Goal: Entertainment & Leisure: Browse casually

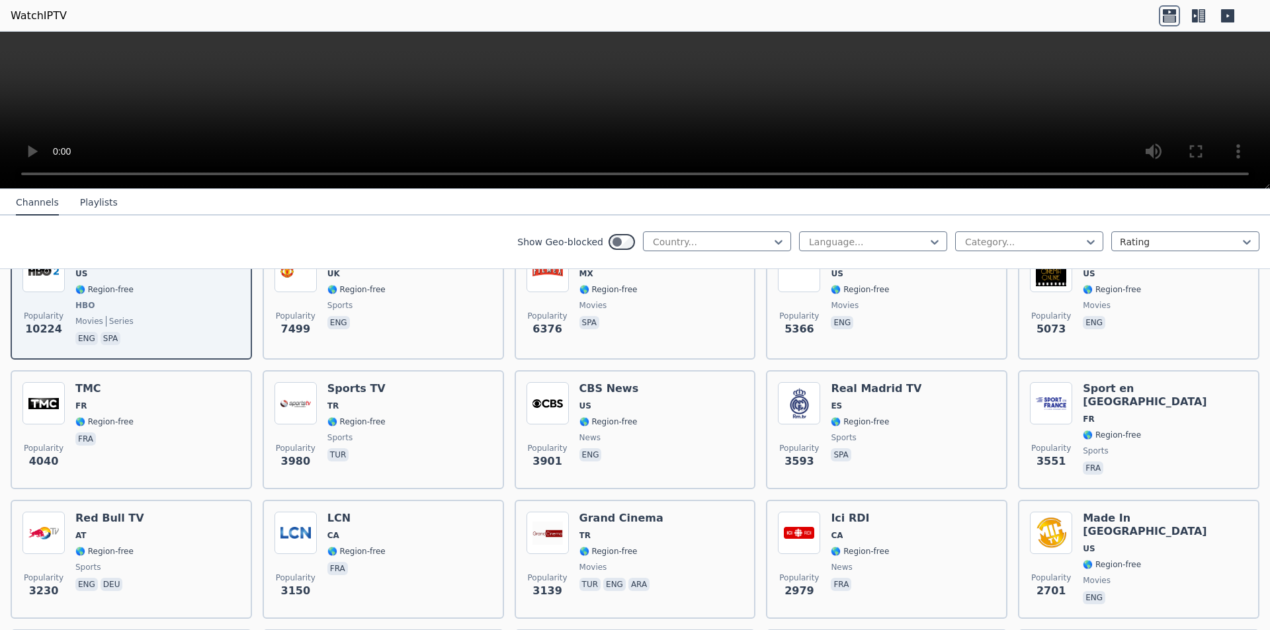
scroll to position [198, 0]
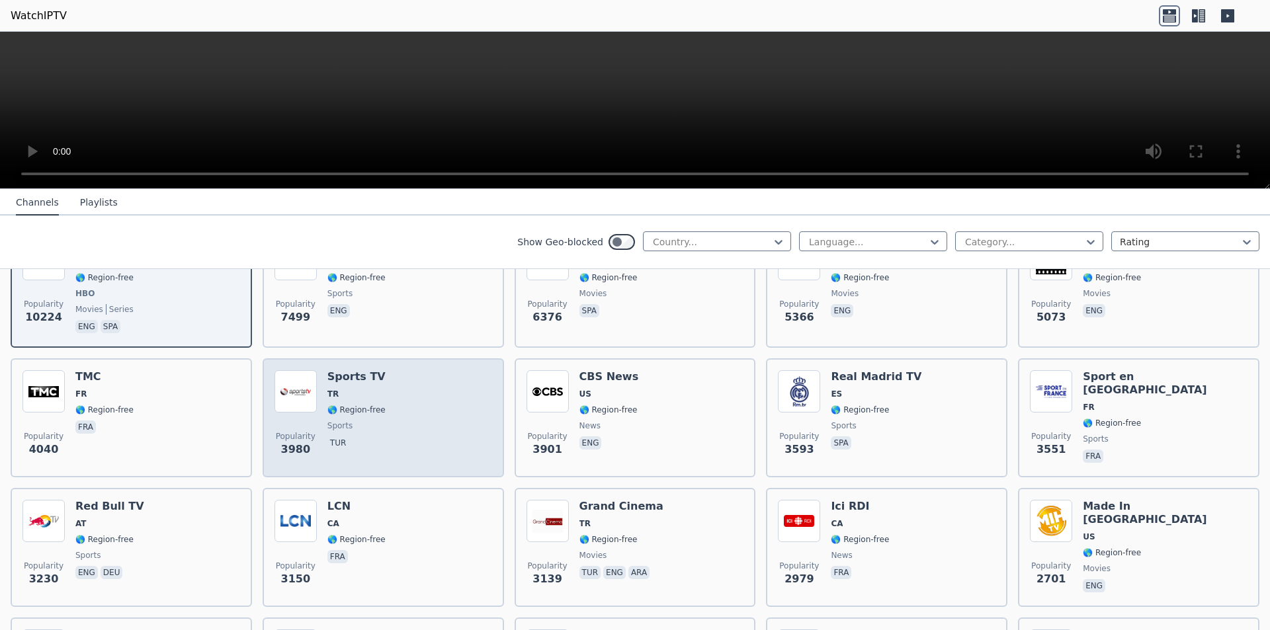
click at [352, 370] on h6 "Sports TV" at bounding box center [356, 376] width 58 height 13
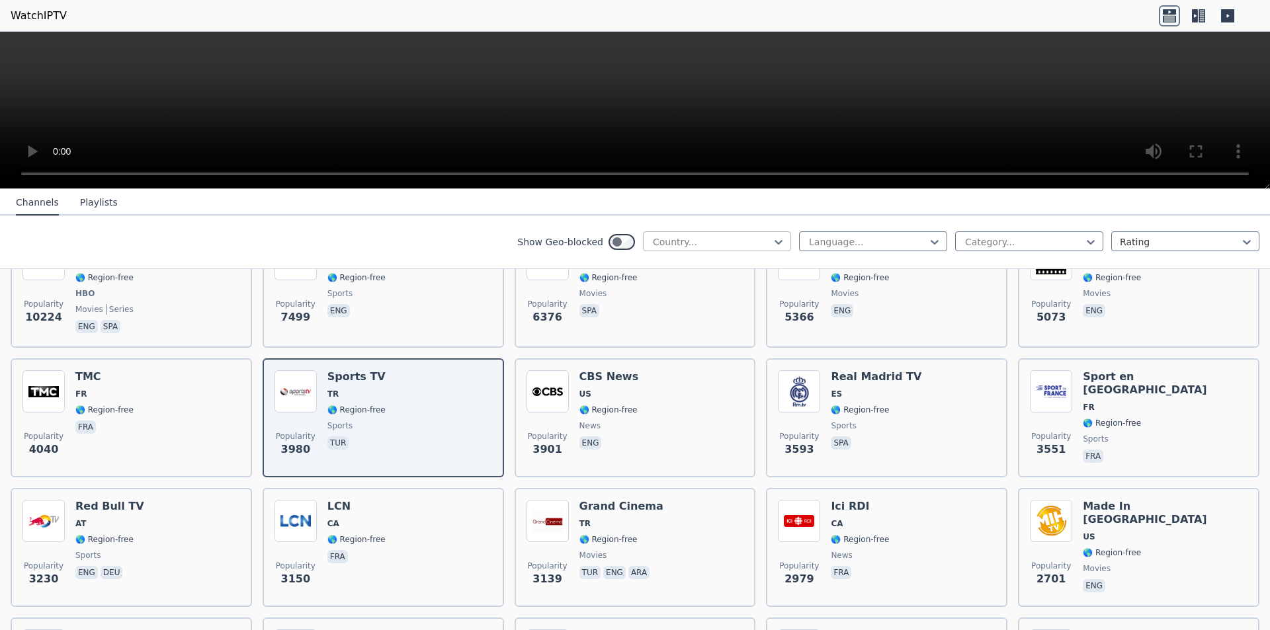
click at [723, 239] on div at bounding box center [711, 241] width 120 height 13
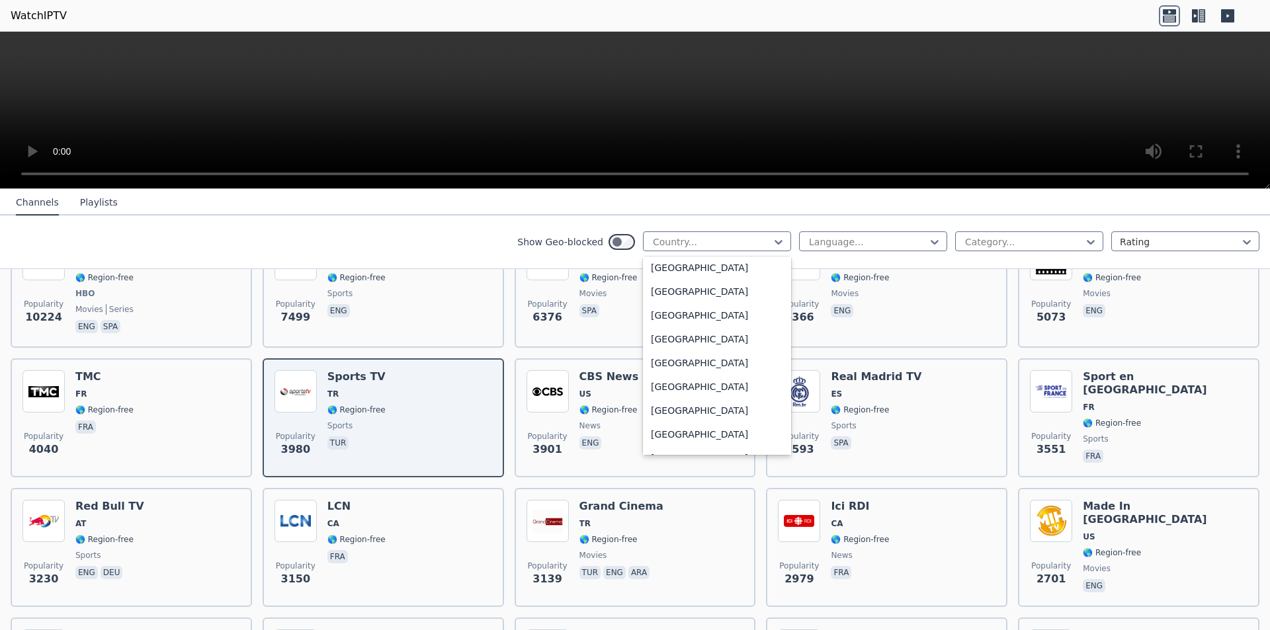
scroll to position [4497, 0]
click at [678, 309] on div "[GEOGRAPHIC_DATA]" at bounding box center [717, 311] width 148 height 24
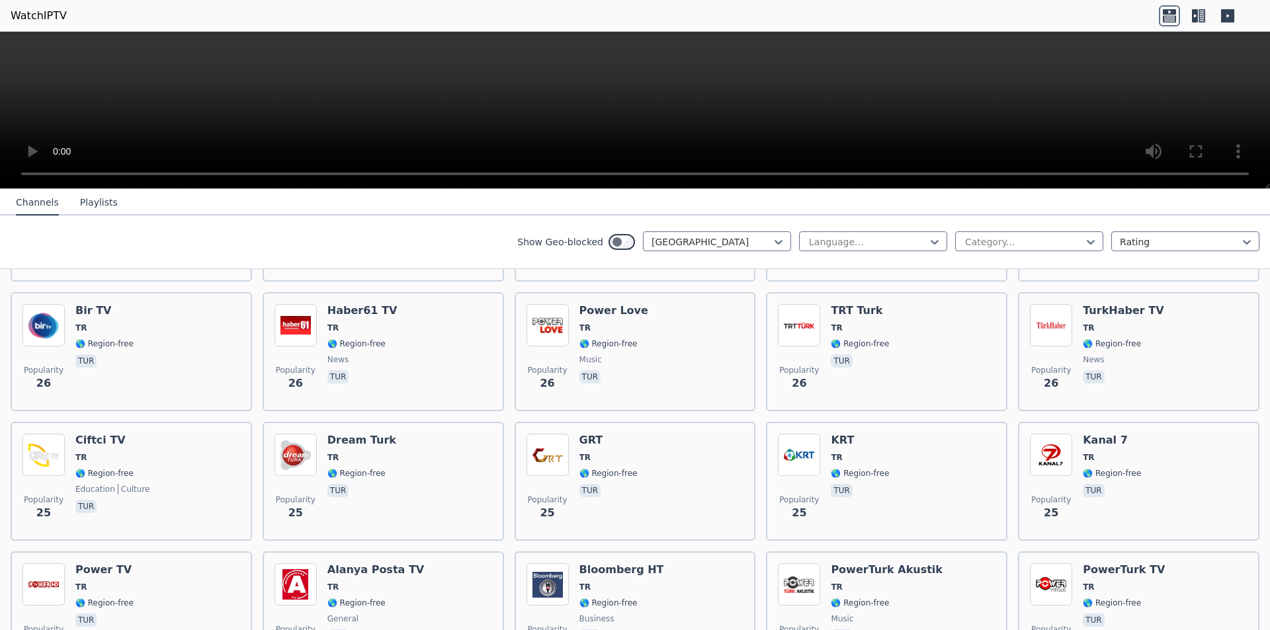
scroll to position [1719, 0]
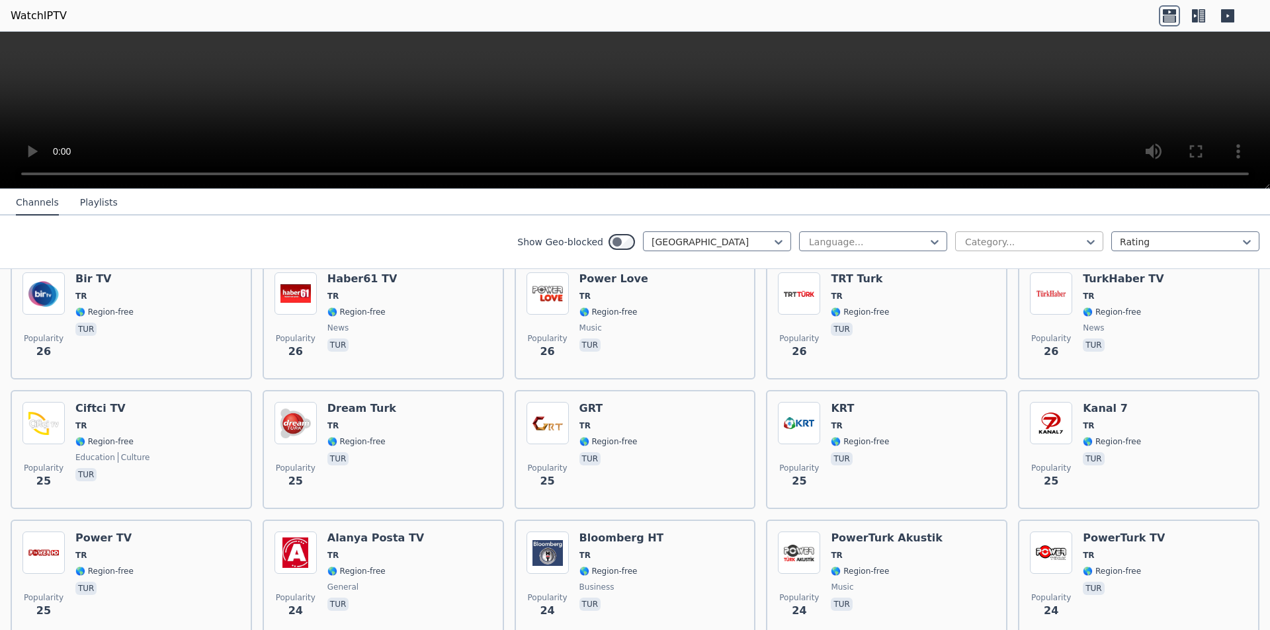
click at [1010, 244] on div at bounding box center [1023, 241] width 120 height 13
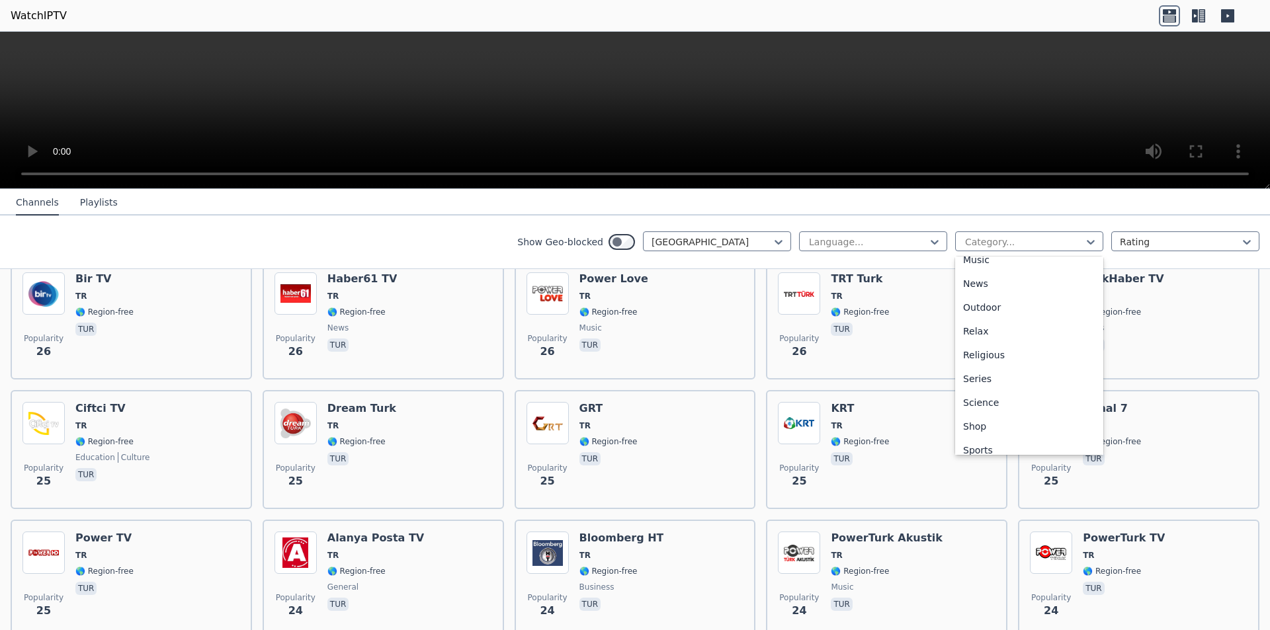
scroll to position [397, 0]
click at [974, 448] on div "Sports" at bounding box center [1029, 446] width 148 height 24
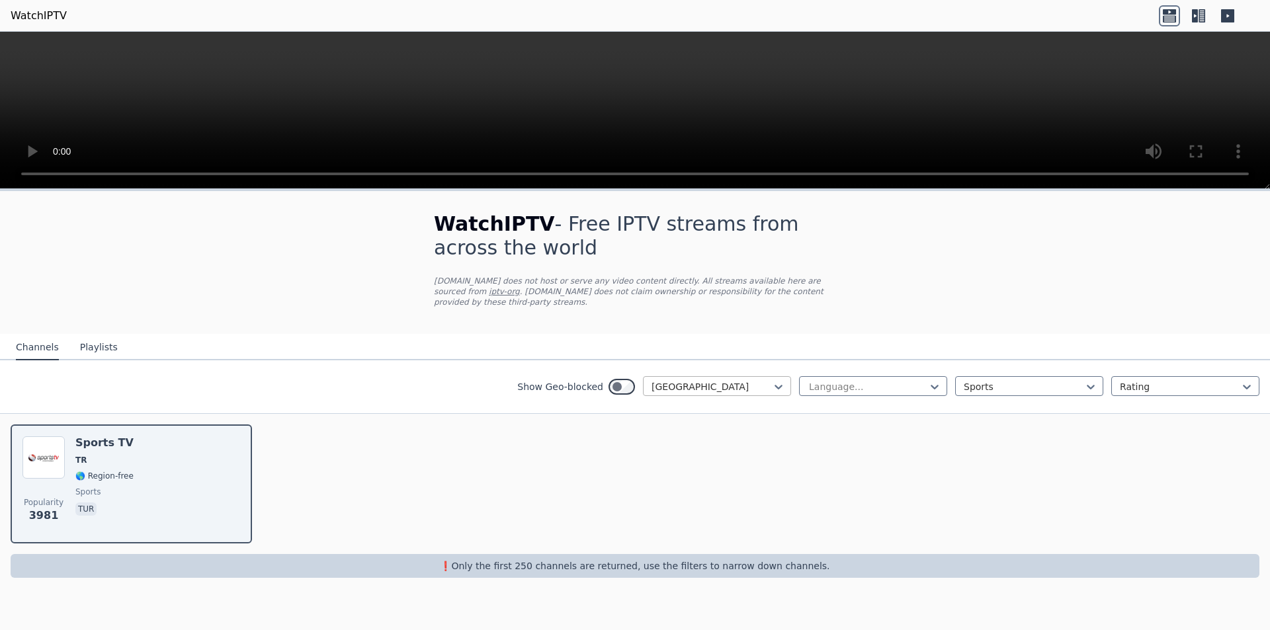
click at [735, 380] on div at bounding box center [711, 386] width 120 height 13
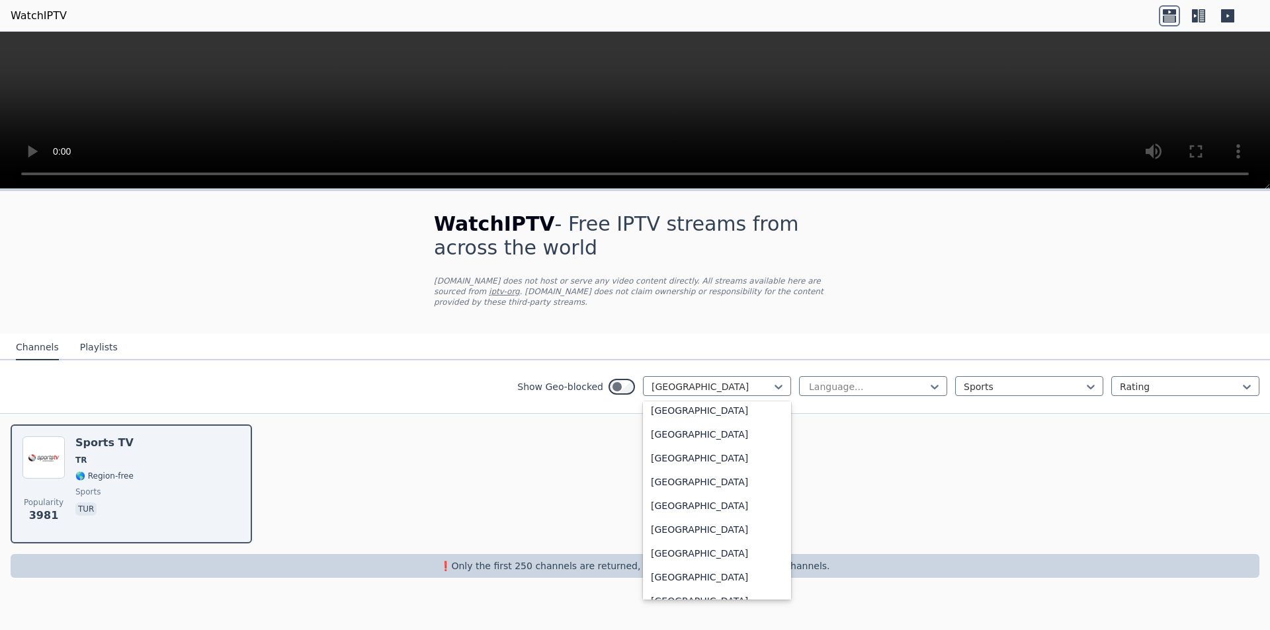
scroll to position [1389, 0]
click at [688, 509] on div "[GEOGRAPHIC_DATA]" at bounding box center [717, 503] width 148 height 24
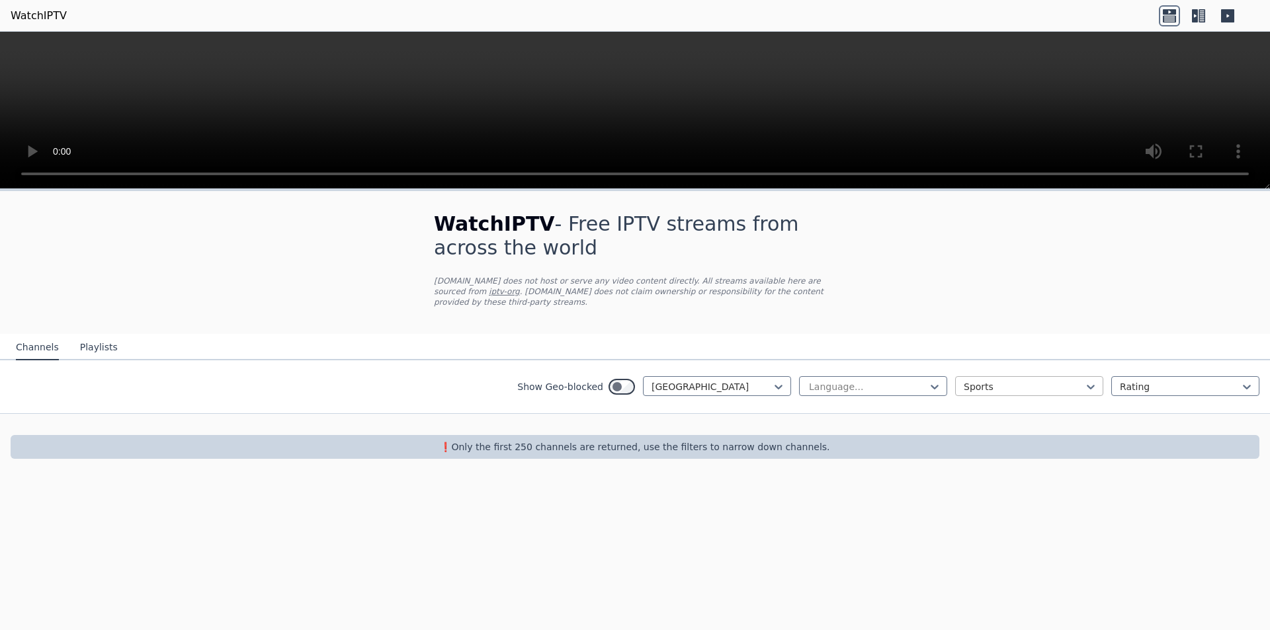
click at [1037, 380] on div at bounding box center [1023, 386] width 120 height 13
click at [988, 407] on div "All categories" at bounding box center [1029, 416] width 148 height 24
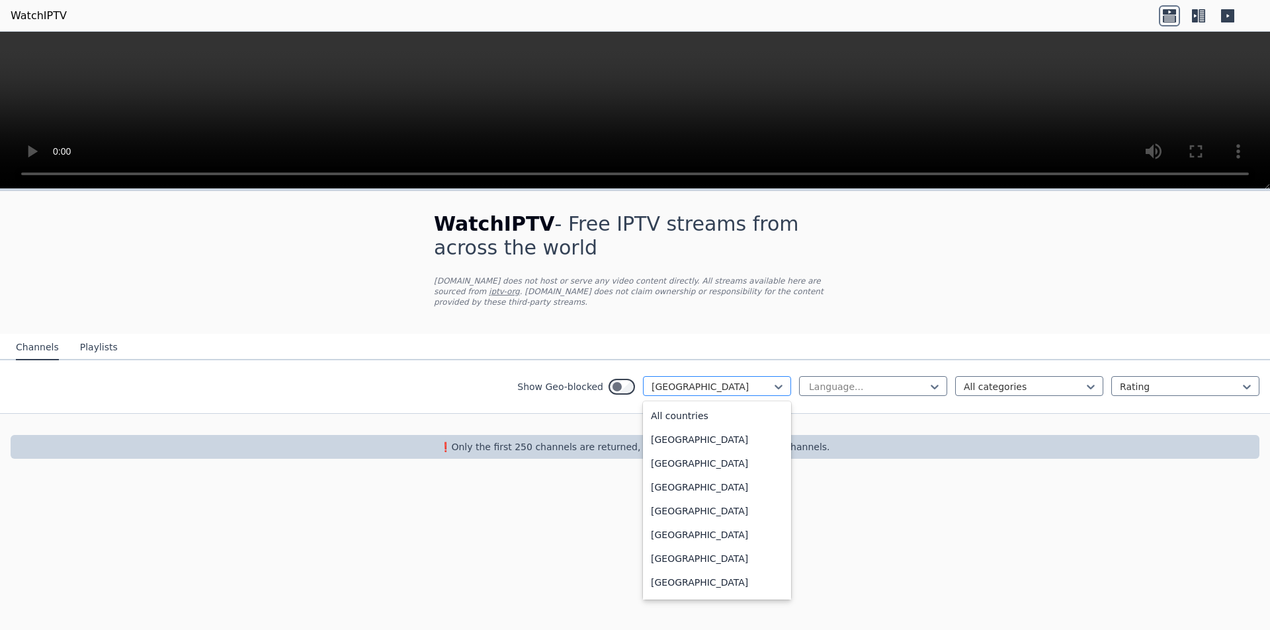
click at [723, 380] on div at bounding box center [711, 386] width 120 height 13
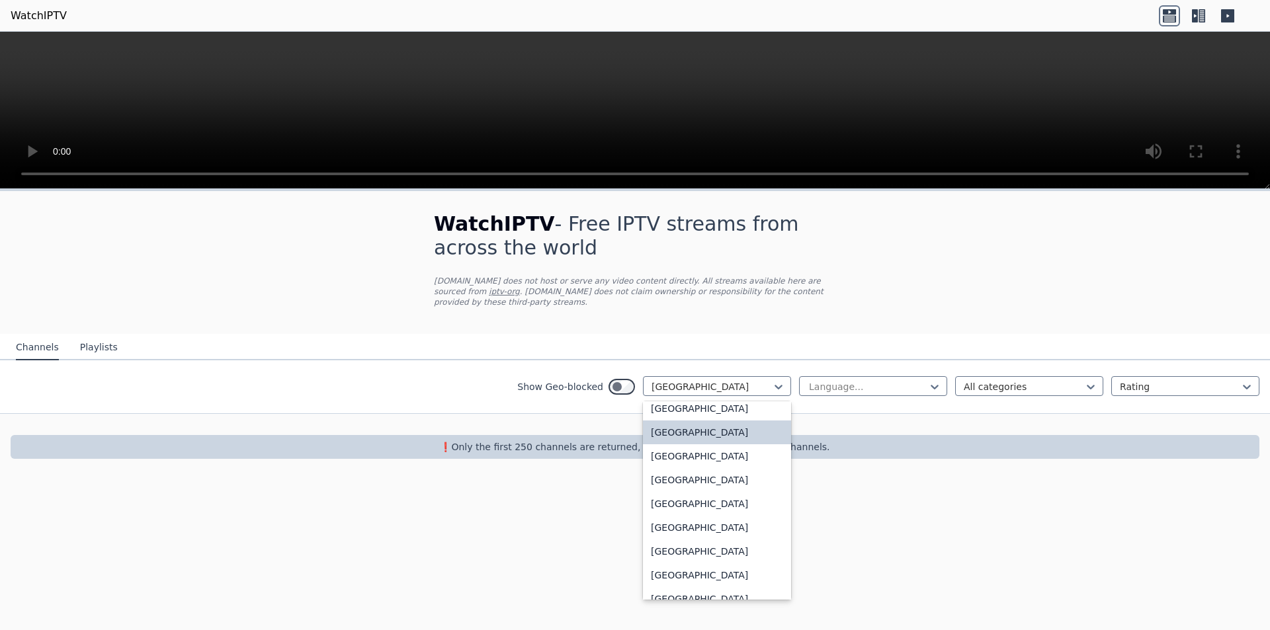
scroll to position [1788, 0]
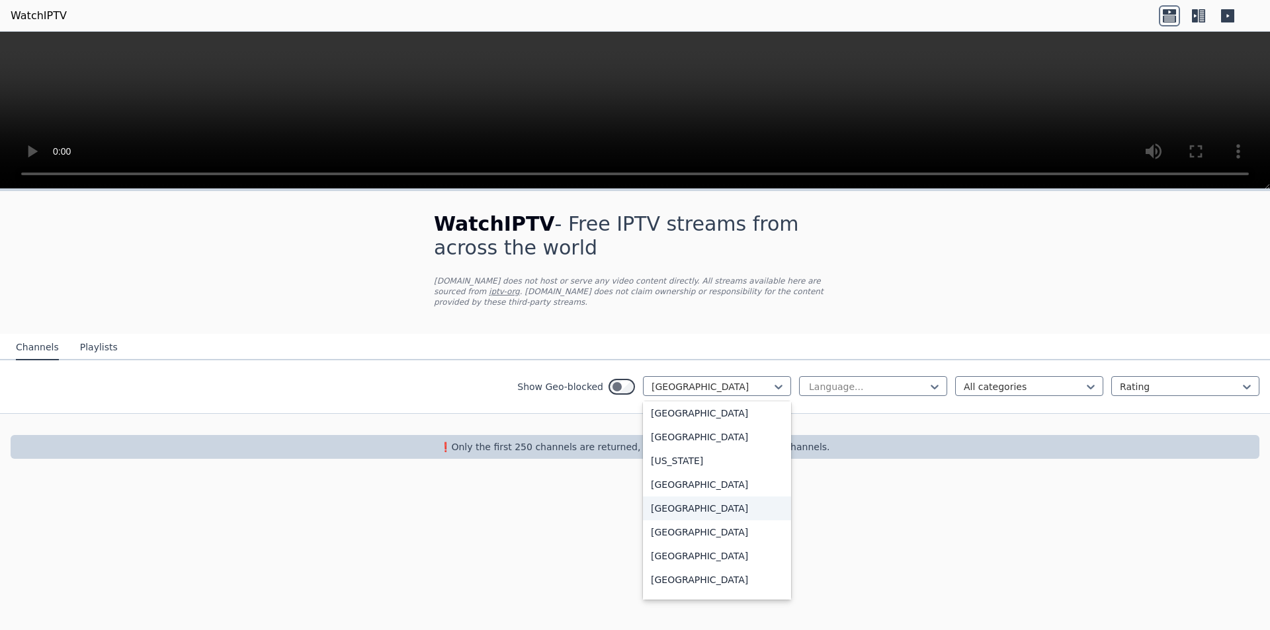
click at [676, 516] on div "[GEOGRAPHIC_DATA]" at bounding box center [717, 509] width 148 height 24
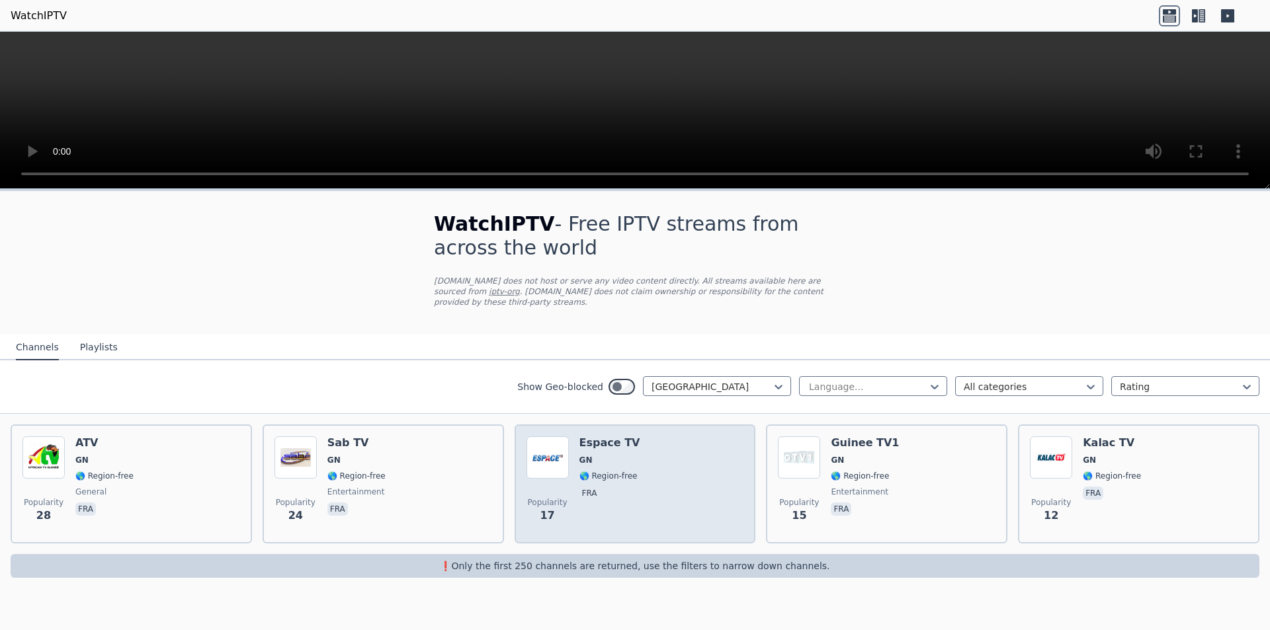
click at [647, 473] on div "Popularity 17 Espace TV GN 🌎 Region-free fra" at bounding box center [635, 483] width 218 height 95
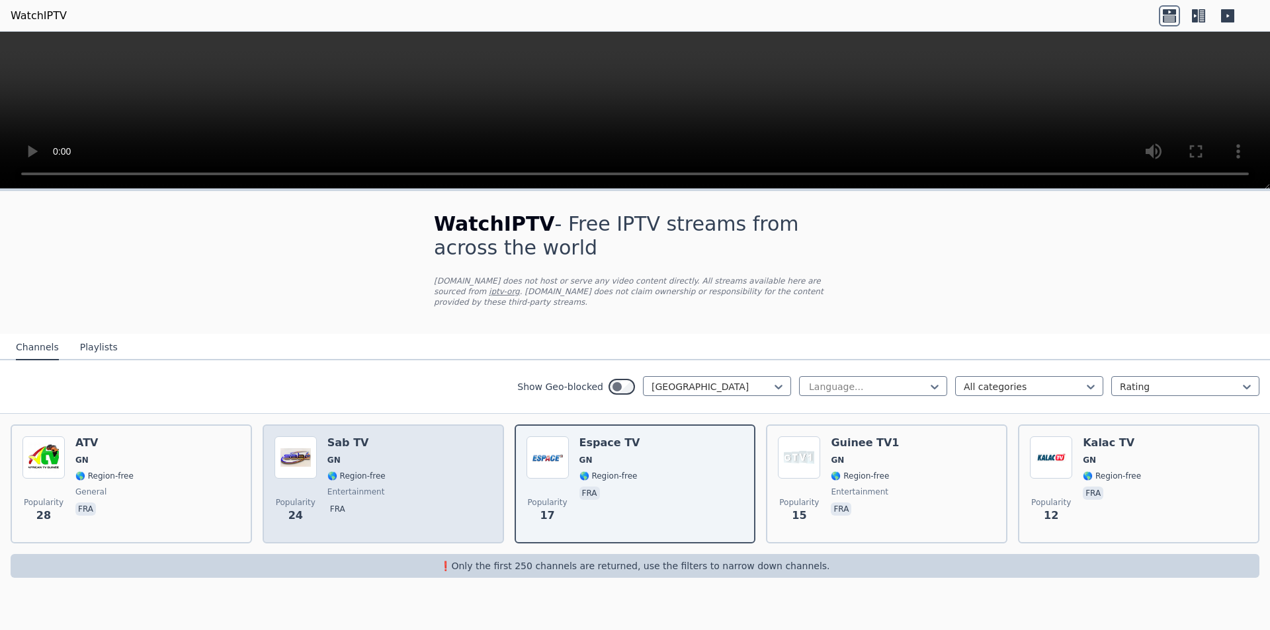
click at [454, 486] on div "Popularity 24 Sab TV GN 🌎 Region-free entertainment fra" at bounding box center [383, 483] width 218 height 95
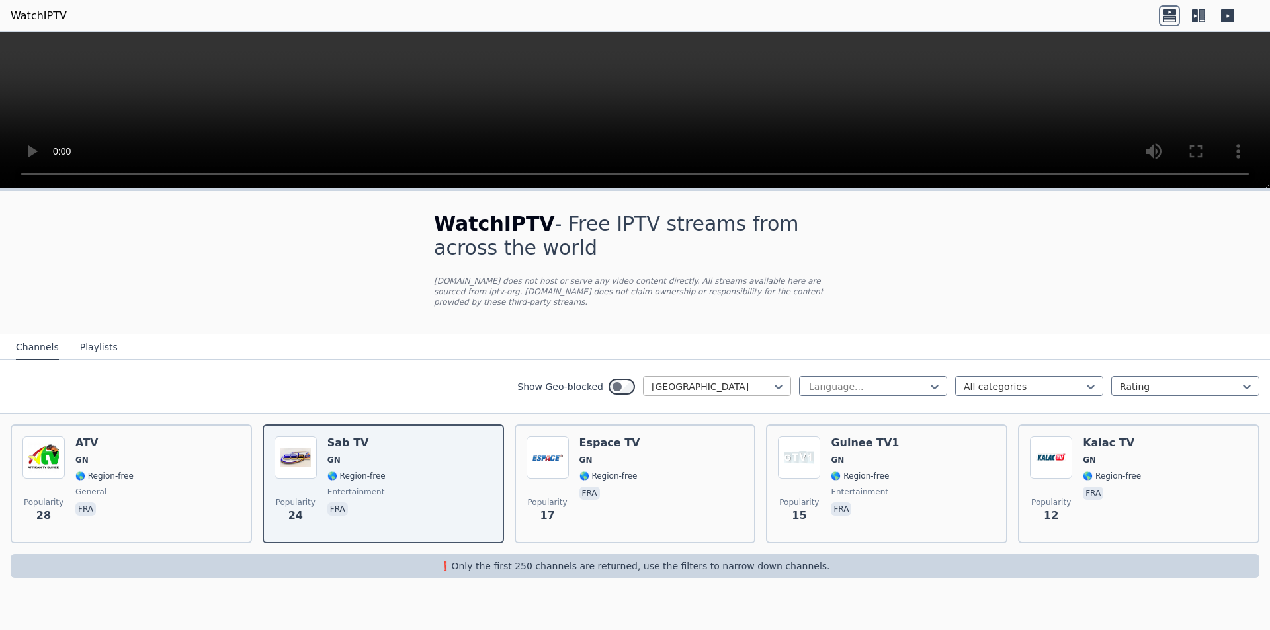
click at [719, 380] on div at bounding box center [711, 386] width 120 height 13
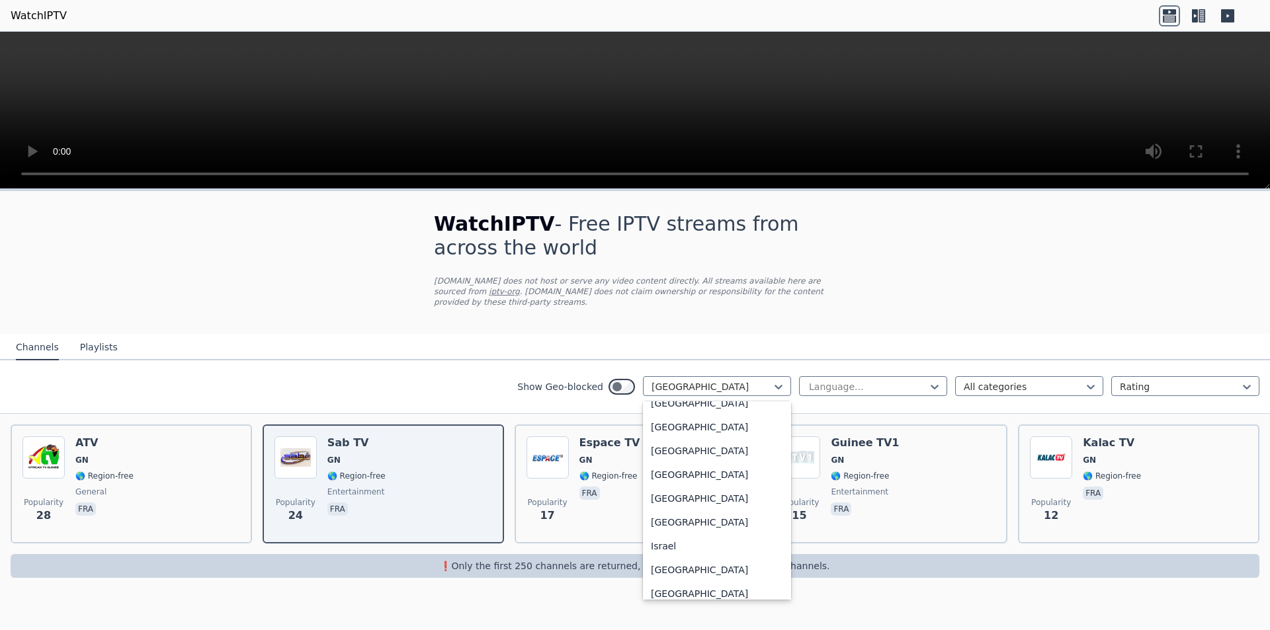
scroll to position [2061, 0]
click at [685, 495] on div "[GEOGRAPHIC_DATA]" at bounding box center [717, 498] width 148 height 24
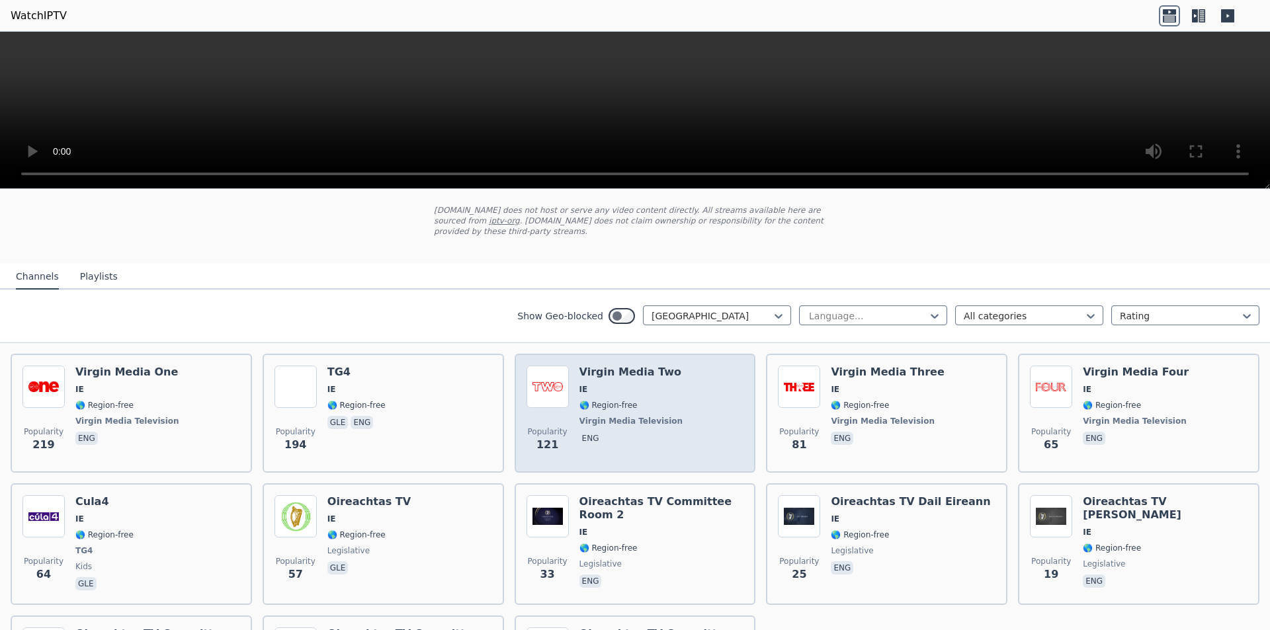
scroll to position [220, 0]
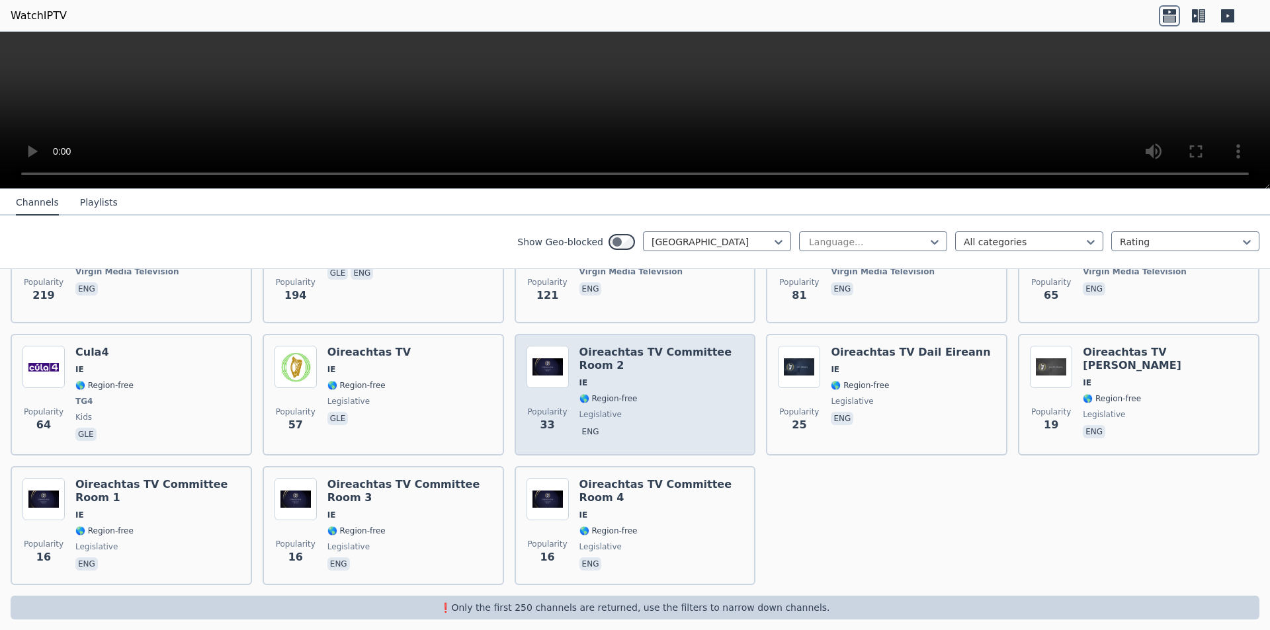
click at [692, 425] on span "eng" at bounding box center [661, 433] width 165 height 16
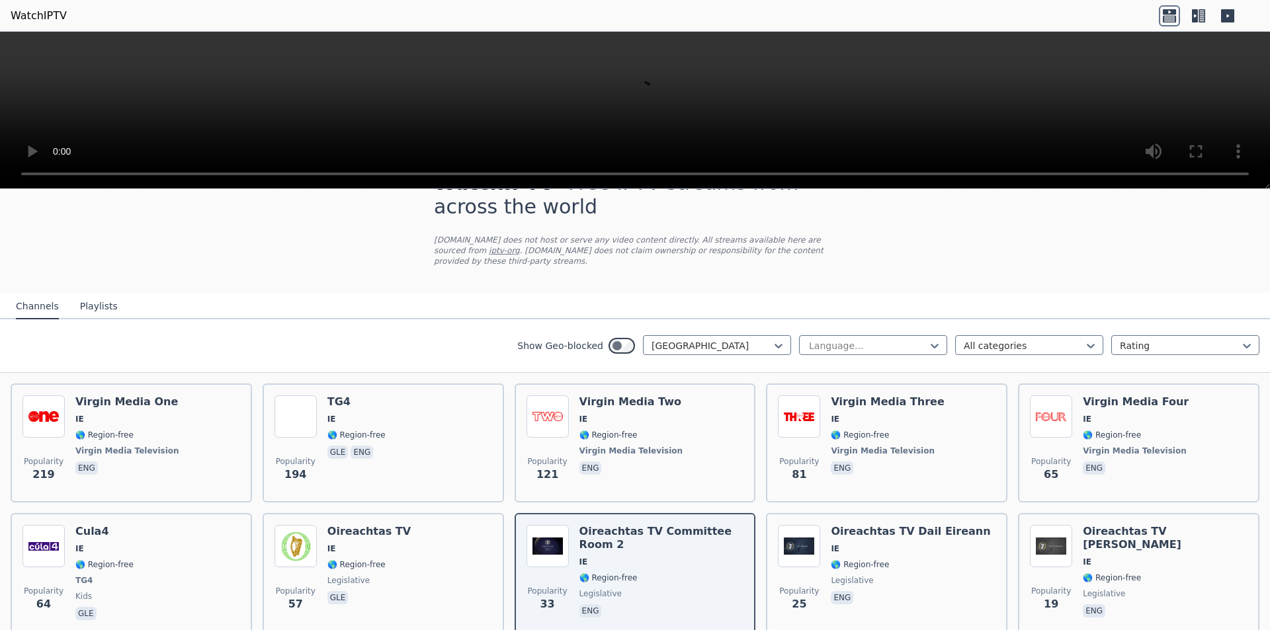
scroll to position [0, 0]
